Goal: Task Accomplishment & Management: Manage account settings

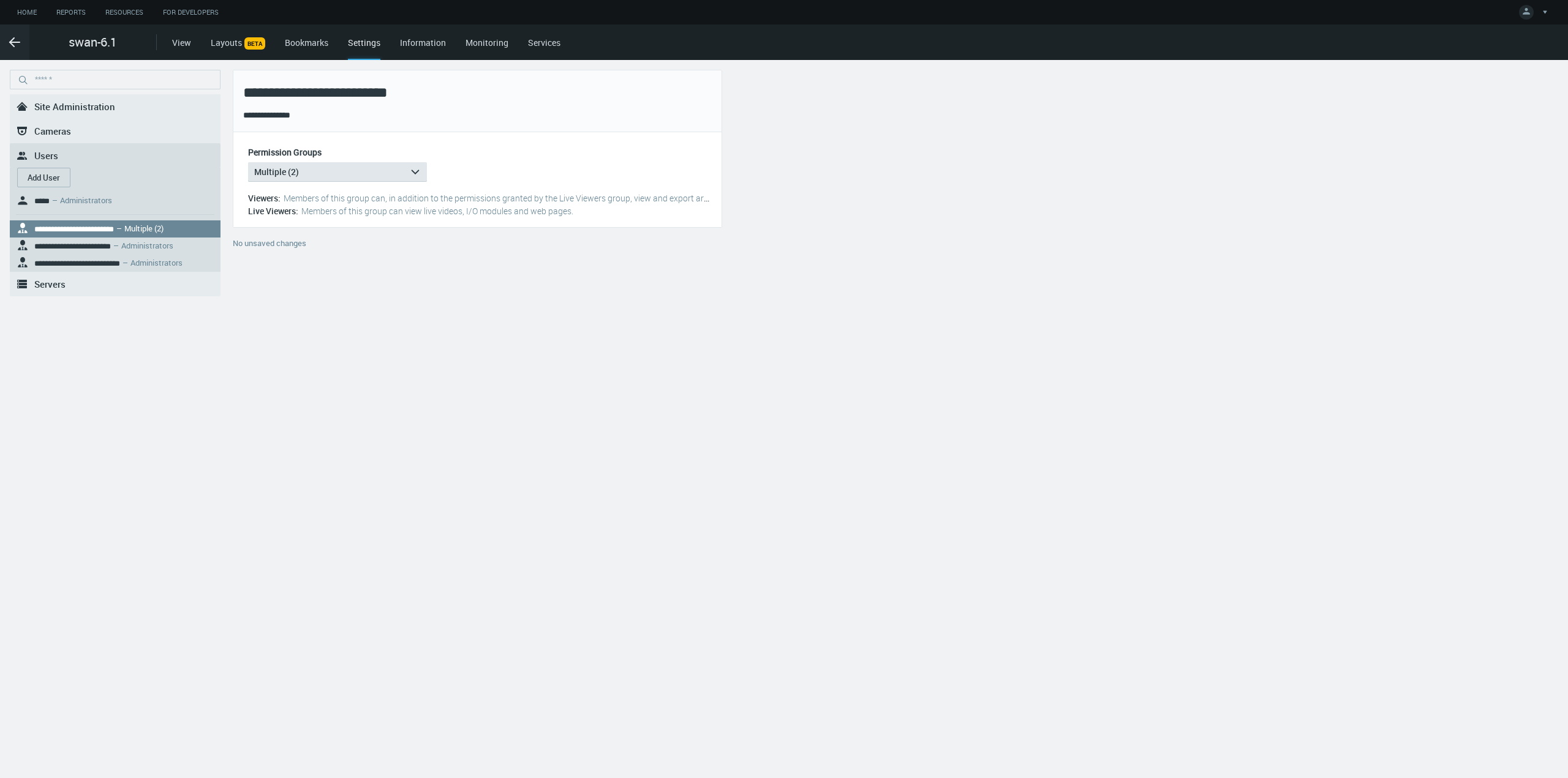
click at [258, 346] on div "**********" at bounding box center [784, 419] width 1568 height 718
click at [9, 37] on icon ".arrow {fill-rule:evenodd;clip-rule:evenodd;fill:none;stroke:var(--btn-arrow-co…" at bounding box center [14, 42] width 14 height 14
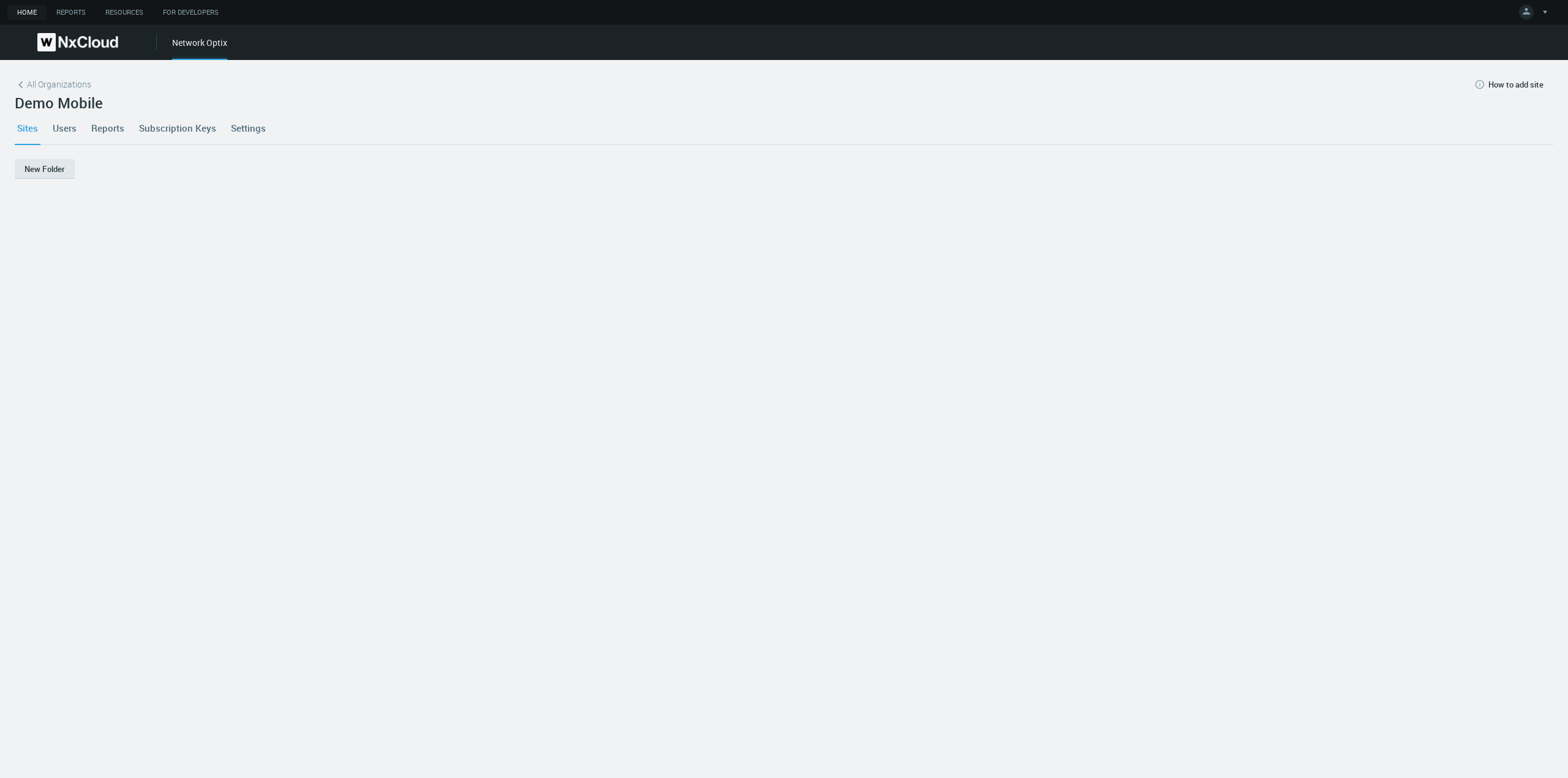
click at [62, 127] on link "Users" at bounding box center [65, 128] width 29 height 33
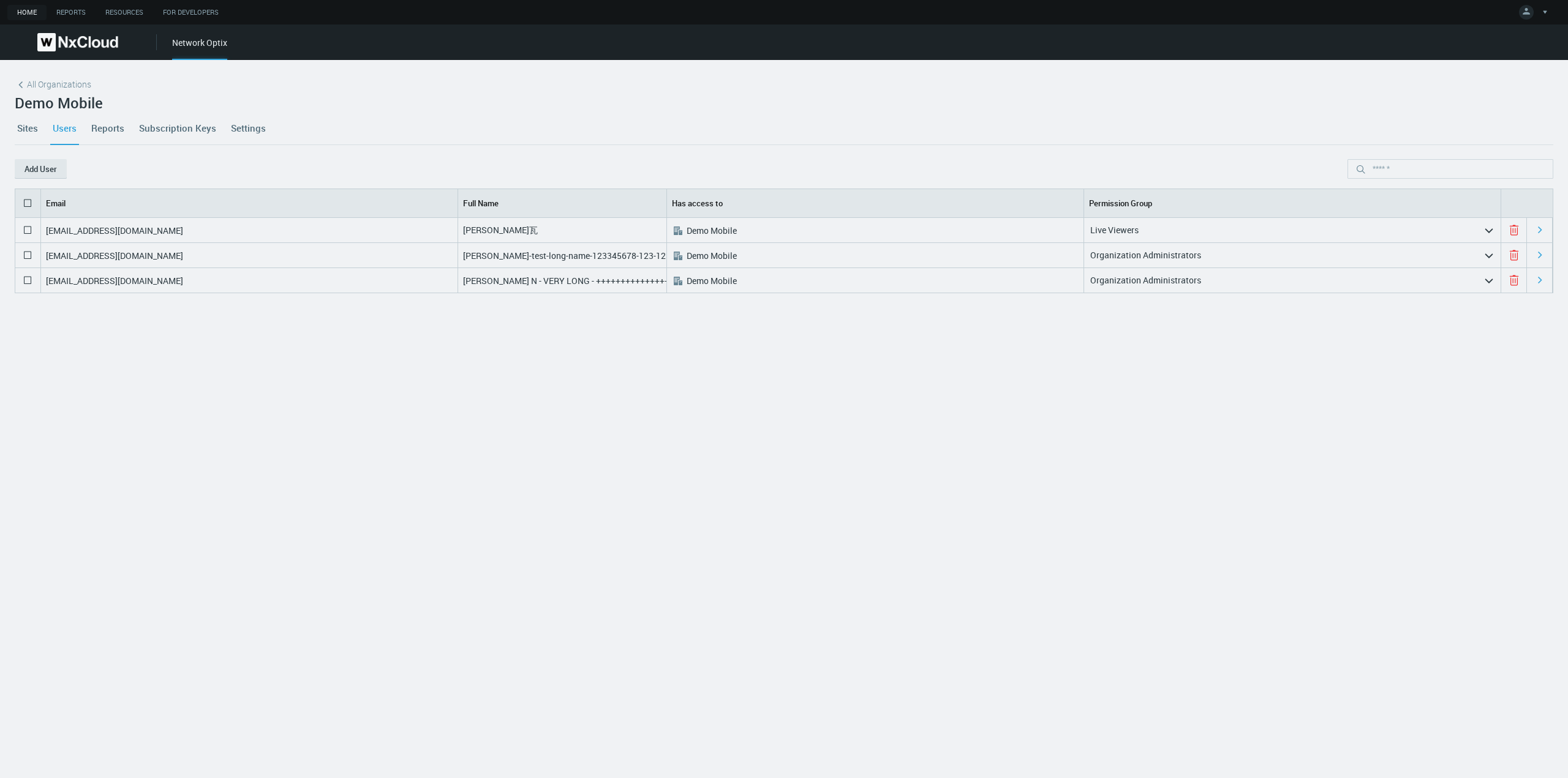
click at [29, 129] on link "Sites" at bounding box center [27, 128] width 26 height 33
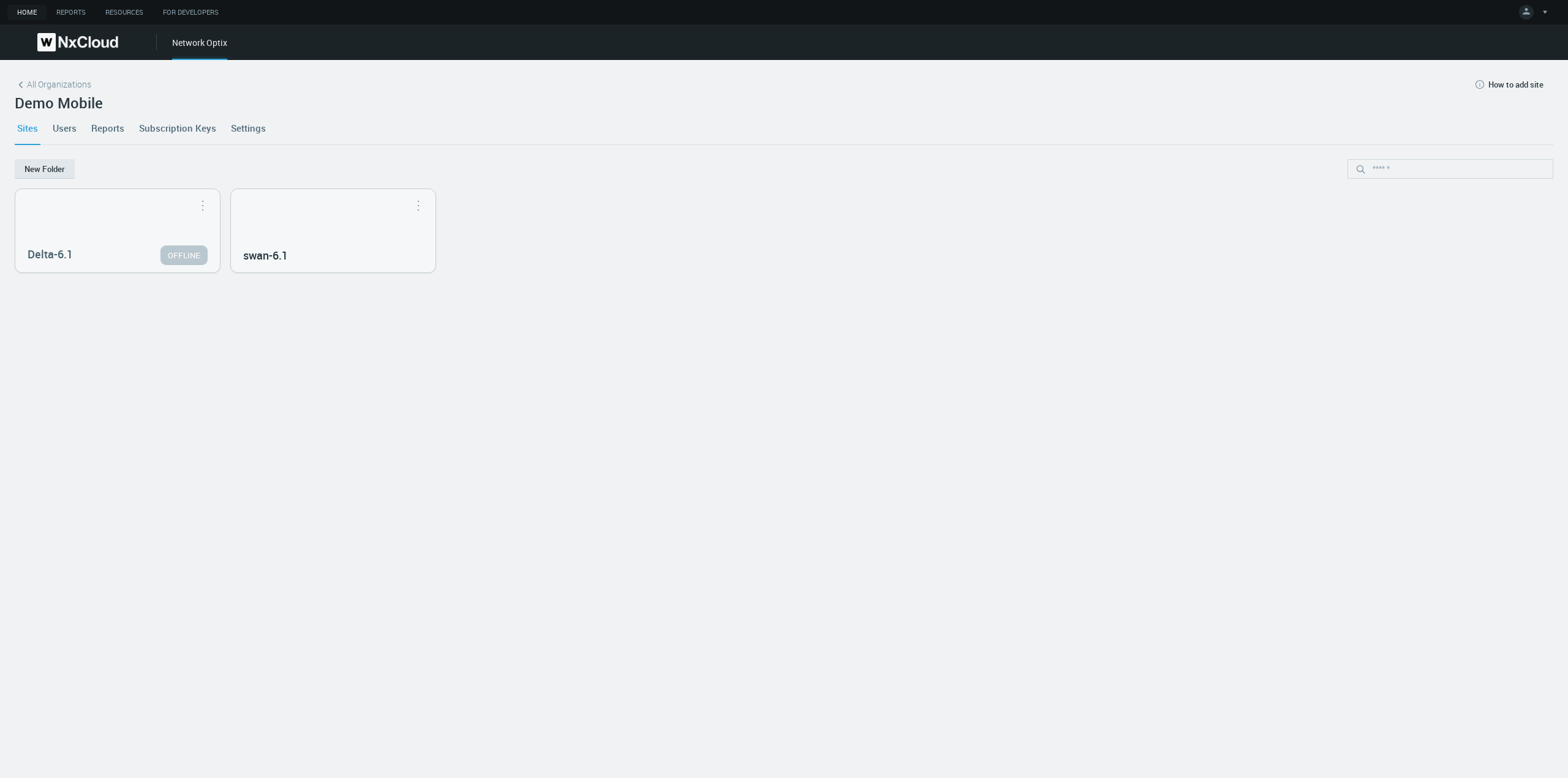
click at [69, 132] on link "Users" at bounding box center [65, 128] width 29 height 33
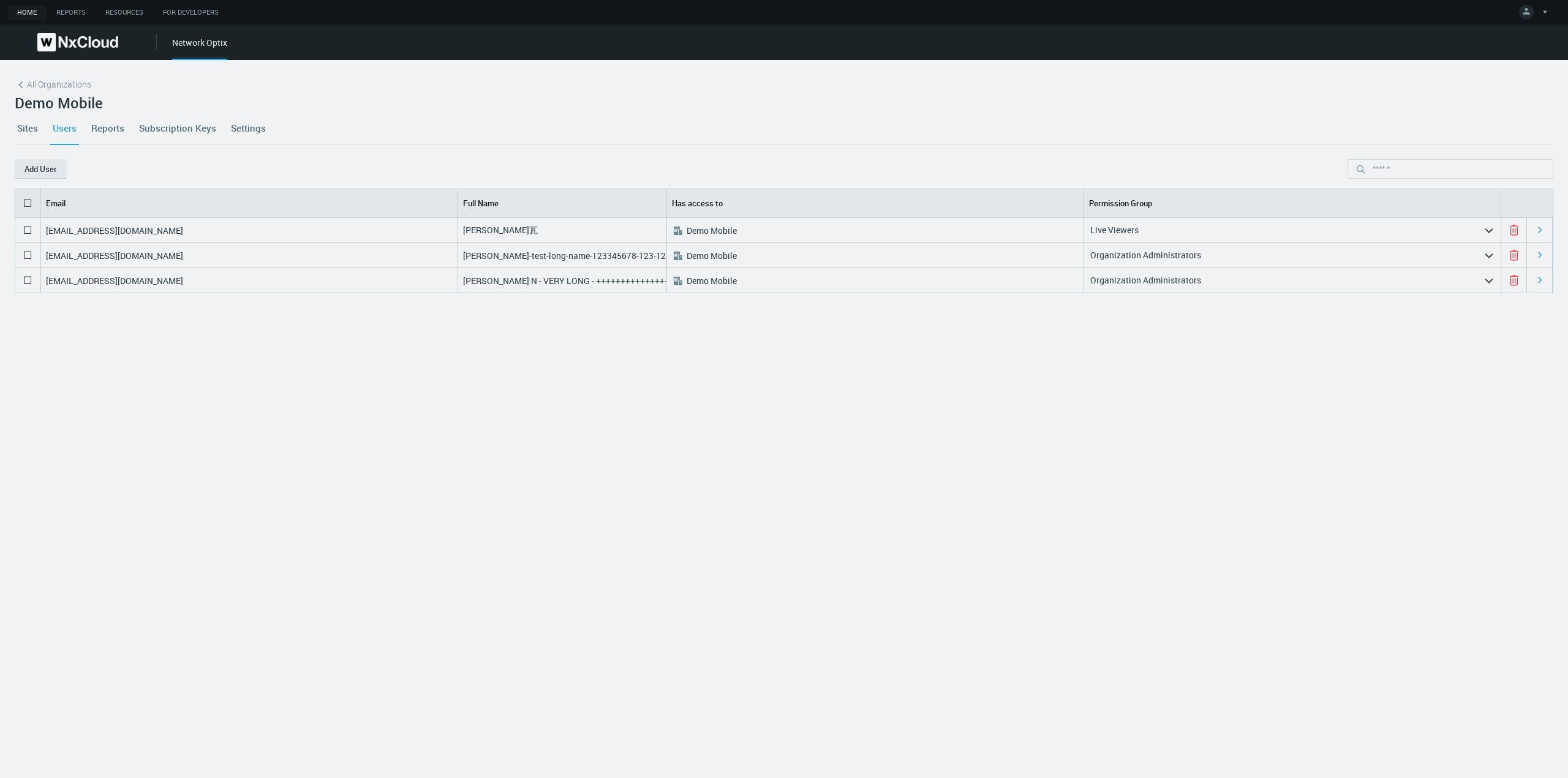
click at [250, 133] on link "Settings" at bounding box center [248, 128] width 39 height 33
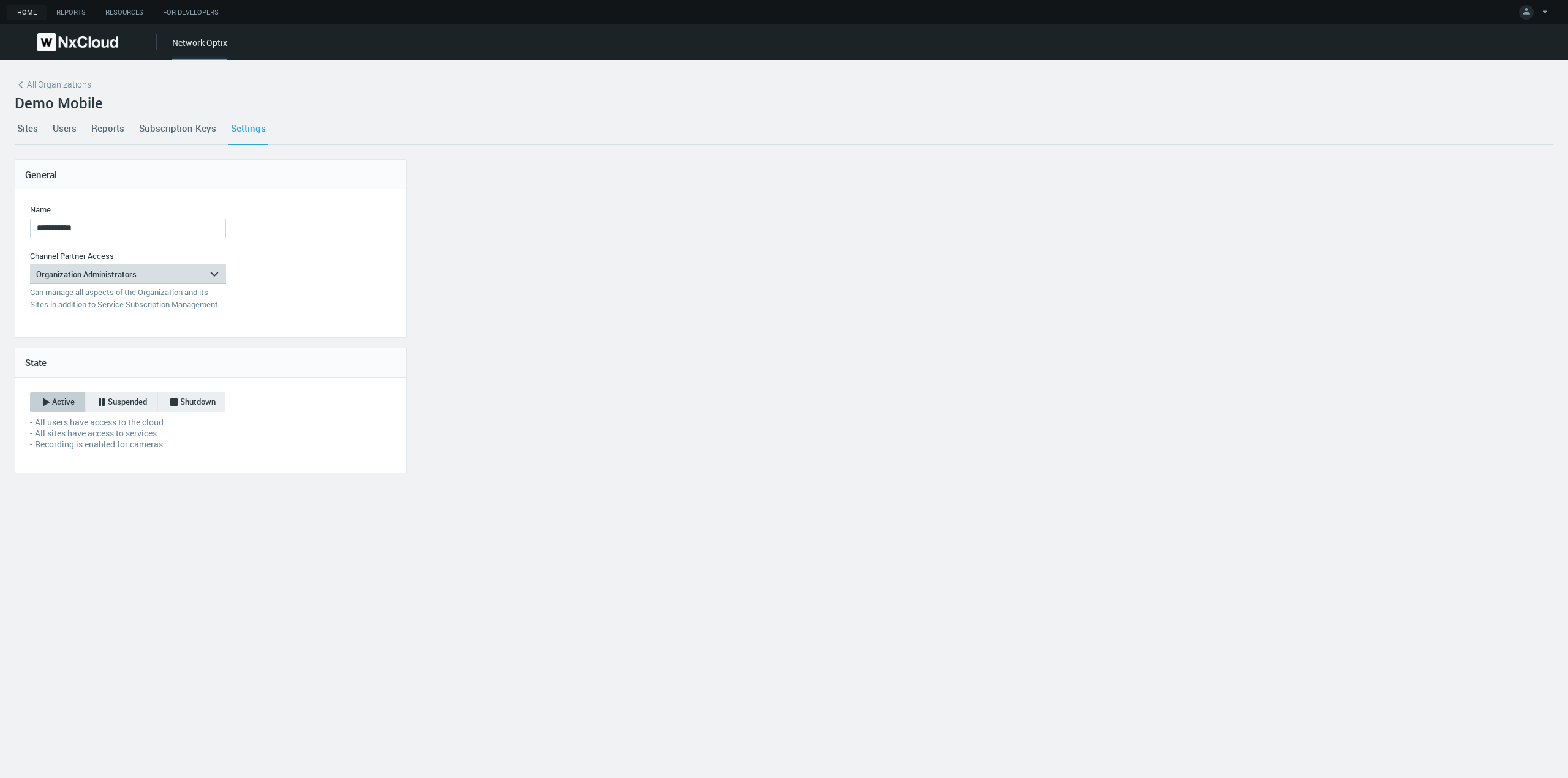
click at [103, 278] on div "Organization Administrators" at bounding box center [119, 274] width 179 height 19
click at [95, 308] on div "Site Health Viewers" at bounding box center [128, 308] width 184 height 16
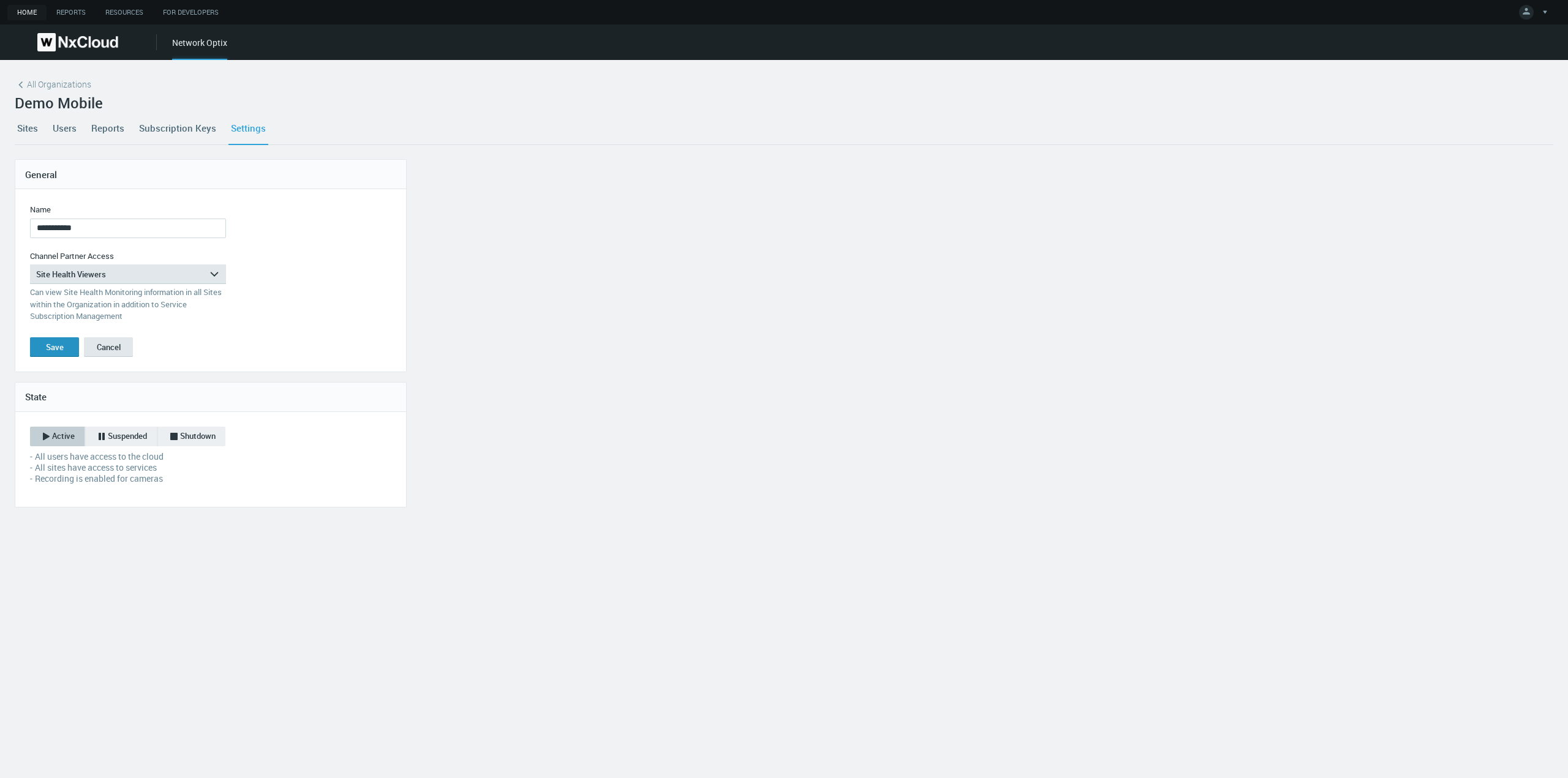
click at [42, 350] on button "Save" at bounding box center [55, 347] width 49 height 19
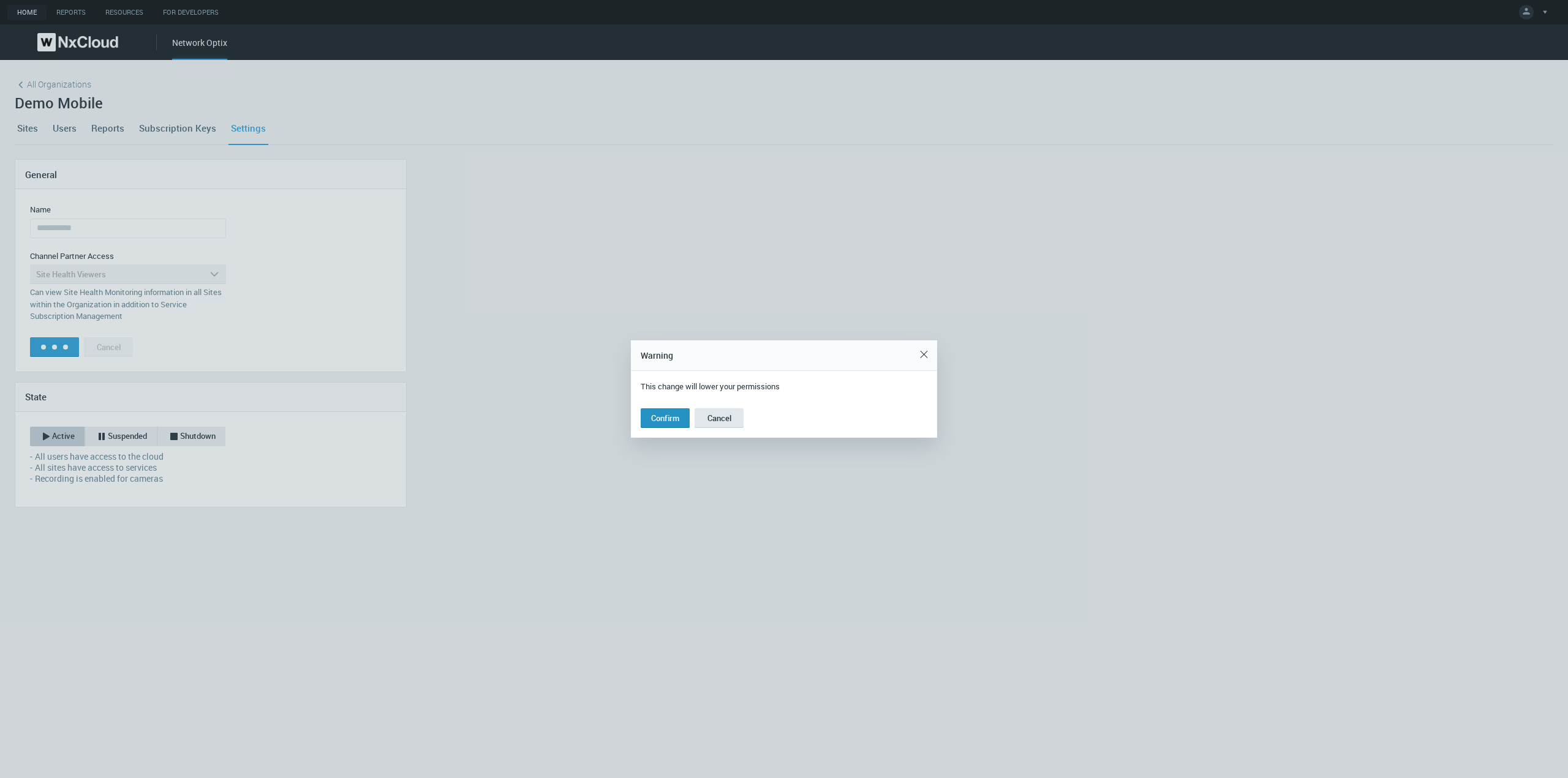
click at [665, 411] on button "Confirm" at bounding box center [666, 418] width 49 height 19
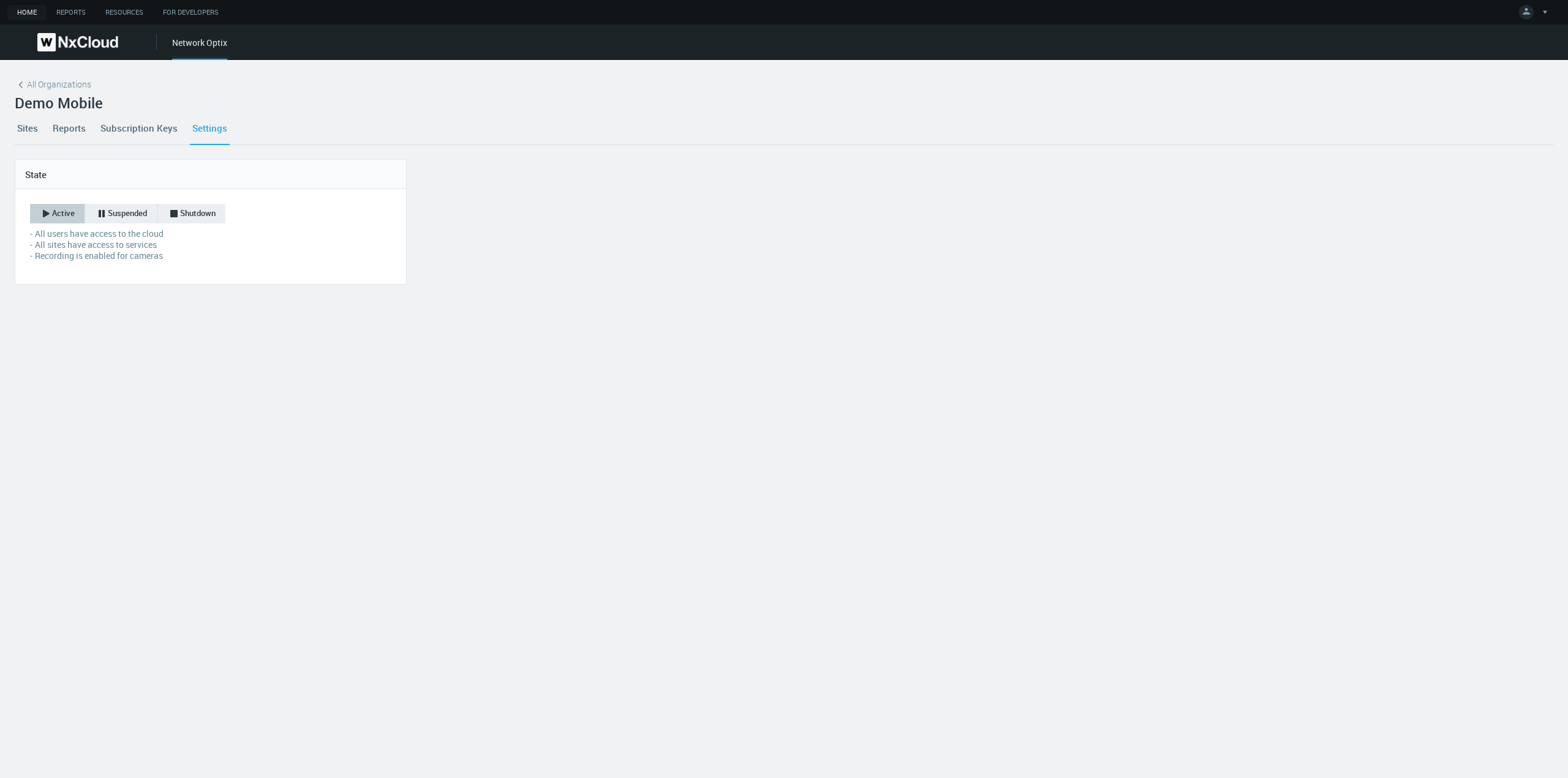
click at [24, 124] on link "Sites" at bounding box center [27, 128] width 26 height 33
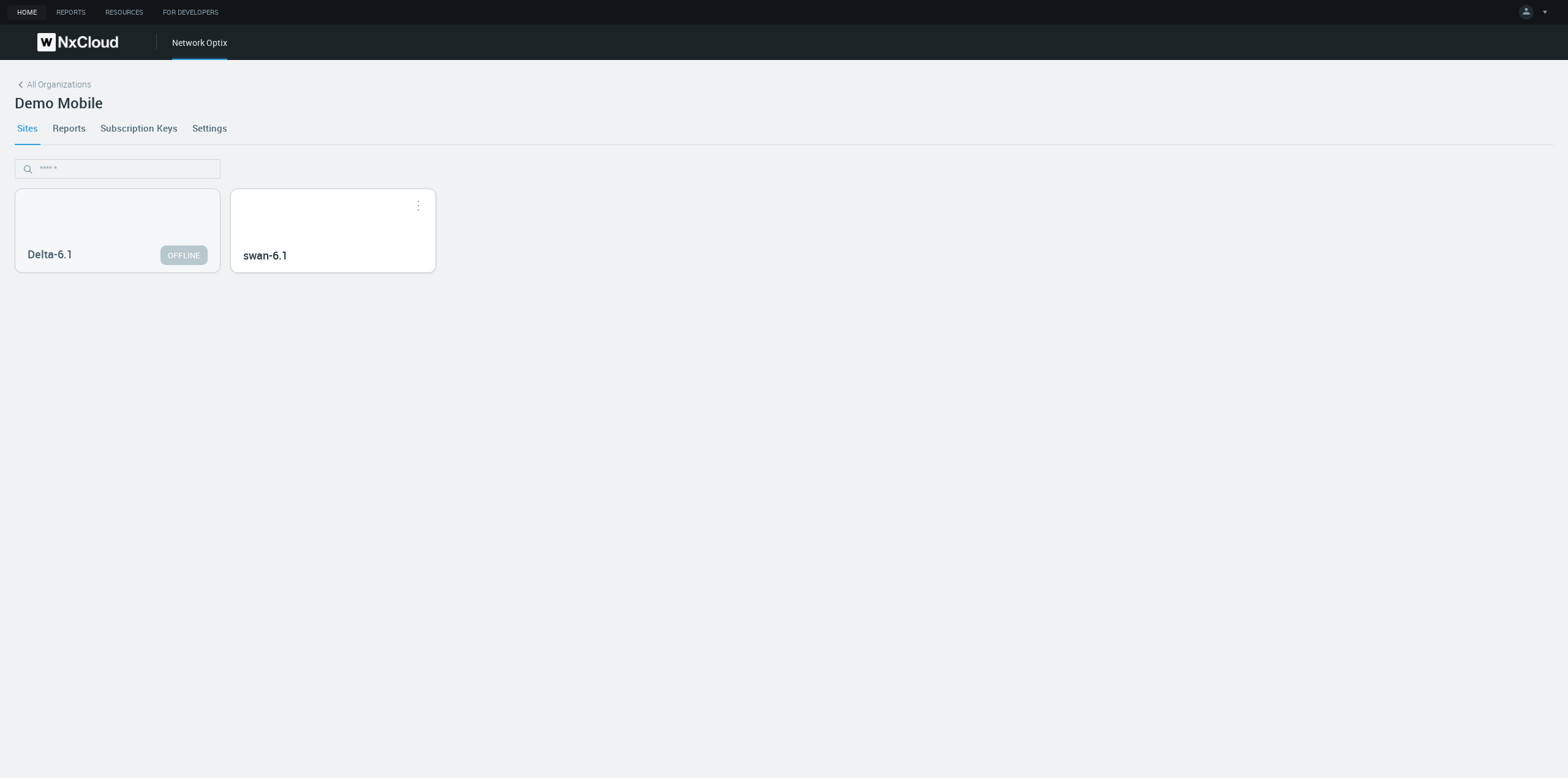
click at [342, 220] on div "swan-6.1" at bounding box center [333, 231] width 205 height 83
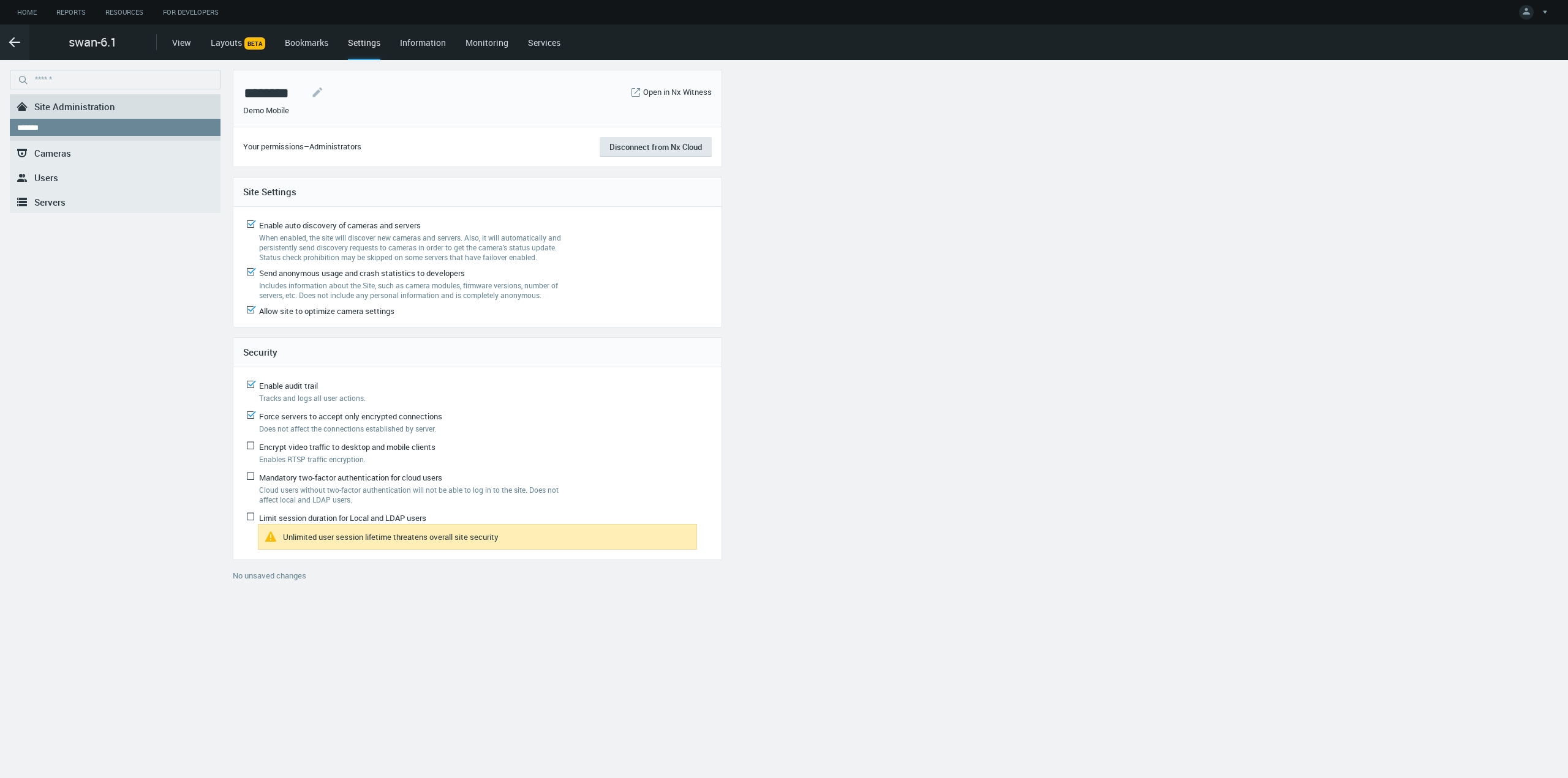
click at [85, 281] on nx-menu ".st0{fill-rule:evenodd;clip-rule:evenodd;fill:#2B383F;} Site Administration ***…" at bounding box center [116, 423] width 211 height 708
